Goal: Task Accomplishment & Management: Complete application form

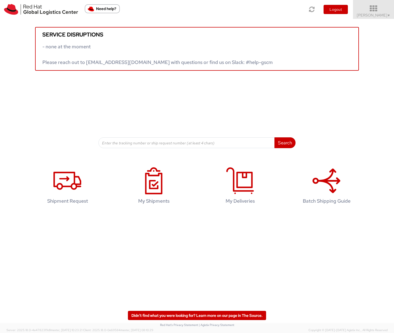
click at [386, 19] on link "Ruby Amrul ▼" at bounding box center [373, 9] width 41 height 19
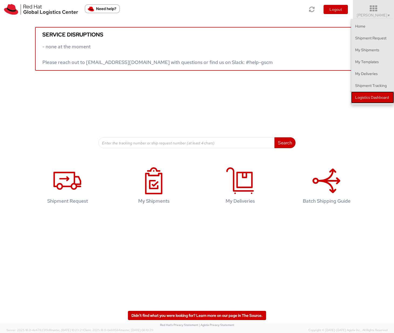
click at [366, 98] on link "Logistics Dashboard" at bounding box center [372, 98] width 43 height 12
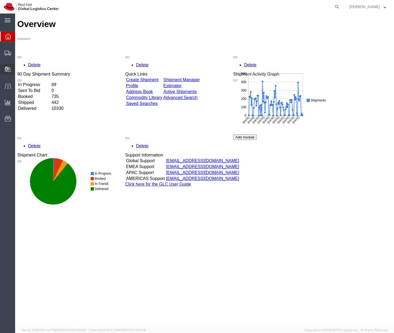
click at [0, 0] on span "Create Delivery" at bounding box center [0, 0] width 0 height 0
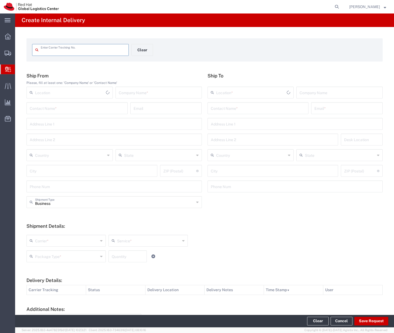
click at [72, 51] on input "text" at bounding box center [83, 49] width 85 height 9
type input "182325"
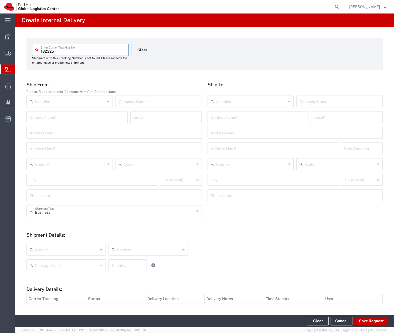
click at [138, 102] on input "text" at bounding box center [159, 100] width 80 height 9
type input "Gift Market"
click at [232, 116] on input "text" at bounding box center [258, 116] width 95 height 9
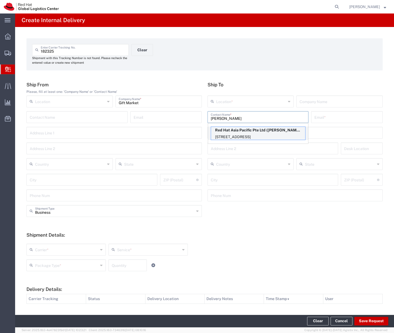
type input "[PERSON_NAME]"
click at [247, 134] on p "[STREET_ADDRESS]" at bounding box center [258, 137] width 94 height 7
type input "RH - [GEOGRAPHIC_DATA]"
type input "Red Hat Asia Pacific Pte Ltd"
type input "[PERSON_NAME]"
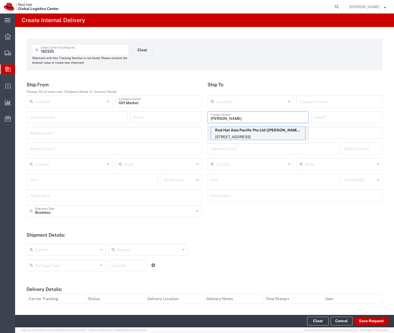
type input "[EMAIL_ADDRESS][DOMAIN_NAME]"
type input "[STREET_ADDRESS]"
type input "CapitaSpring"
type input "FLEX"
type input "[GEOGRAPHIC_DATA]"
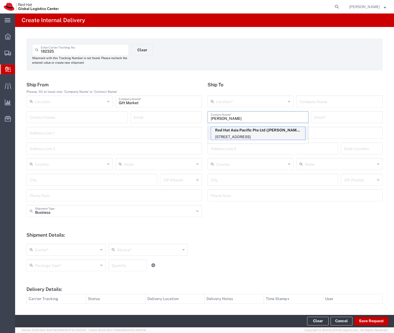
type input "[GEOGRAPHIC_DATA]"
type input "048948"
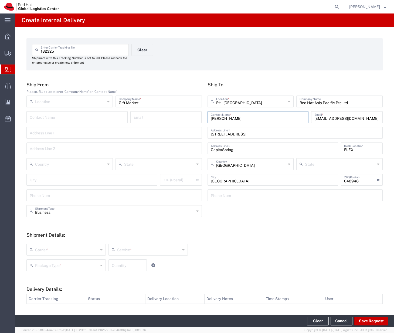
scroll to position [62, 0]
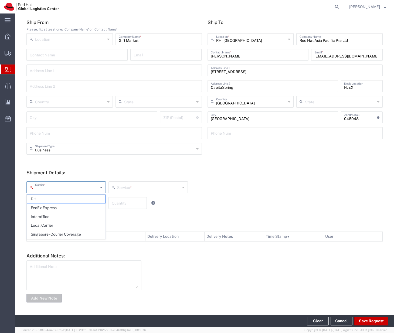
click at [90, 188] on input "text" at bounding box center [66, 186] width 63 height 9
click at [68, 224] on span "Local Carrier" at bounding box center [66, 225] width 78 height 8
type input "Local Carrier"
type input "Local_Ground"
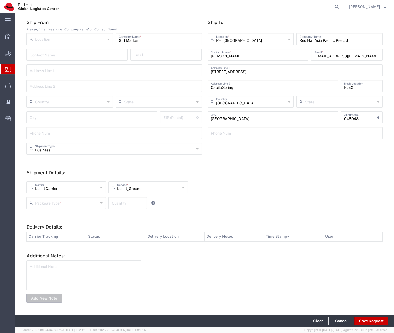
click at [95, 208] on div "Package Type *" at bounding box center [65, 203] width 79 height 12
click at [77, 247] on span "Your Packaging" at bounding box center [66, 250] width 78 height 8
type input "Your Packaging"
click at [117, 203] on input "number" at bounding box center [128, 202] width 32 height 9
type input "1"
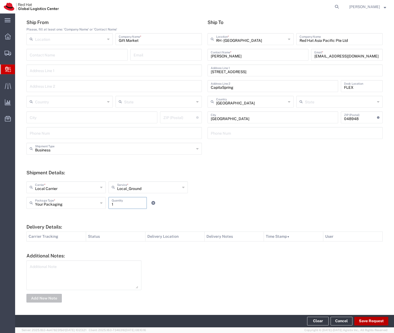
click at [365, 319] on button "Save Request" at bounding box center [372, 321] width 34 height 9
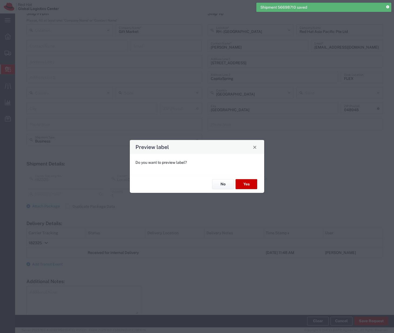
scroll to position [53, 0]
type input "Your Packaging"
type input "Local_Ground"
click at [240, 184] on button "Yes" at bounding box center [247, 184] width 22 height 10
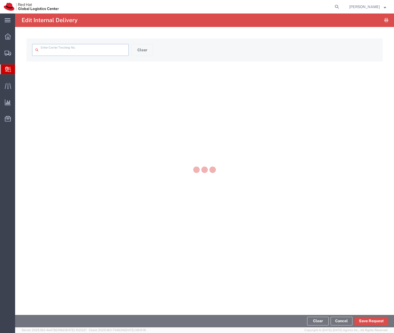
type input "182325"
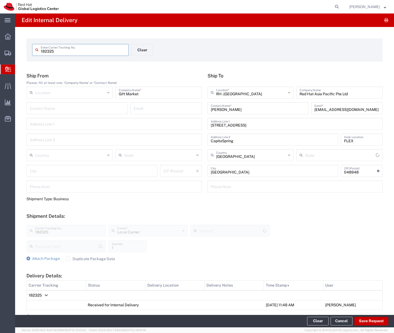
type input "Your Packaging"
type input "Local_Ground"
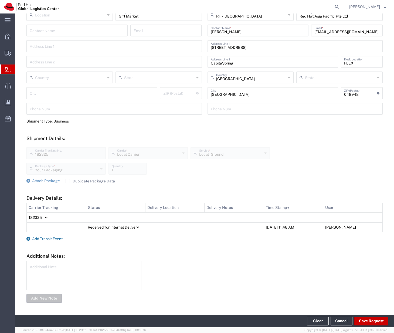
click at [50, 237] on span "Add Transit Event" at bounding box center [47, 239] width 31 height 4
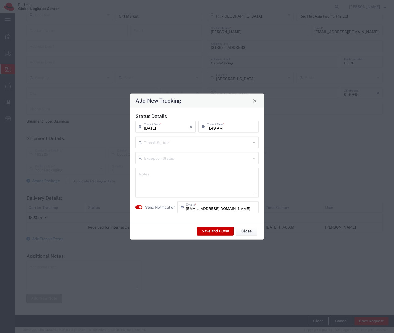
click at [158, 143] on input "text" at bounding box center [197, 141] width 107 height 9
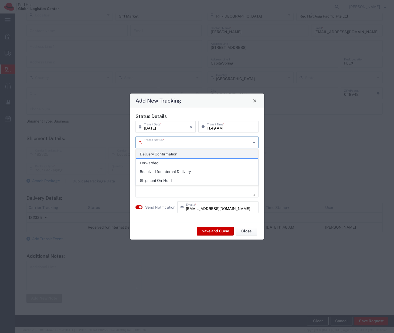
click at [163, 154] on span "Delivery Confirmation" at bounding box center [197, 154] width 122 height 8
type input "Delivery Confirmation"
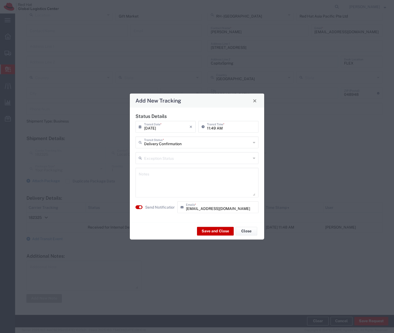
click at [159, 175] on textarea at bounding box center [197, 183] width 117 height 26
type textarea "S"
type textarea "[PERSON_NAME] has collected from the Reception."
click at [211, 232] on button "Save and Close" at bounding box center [215, 231] width 37 height 9
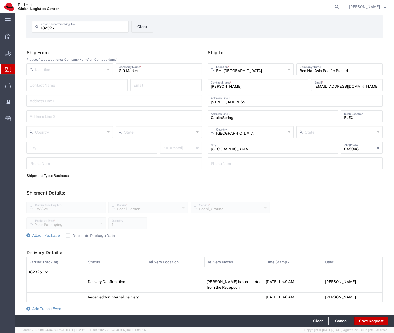
scroll to position [0, 0]
